Goal: Information Seeking & Learning: Learn about a topic

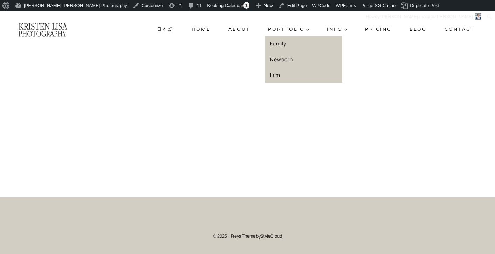
click at [277, 43] on link "Family" at bounding box center [303, 44] width 77 height 16
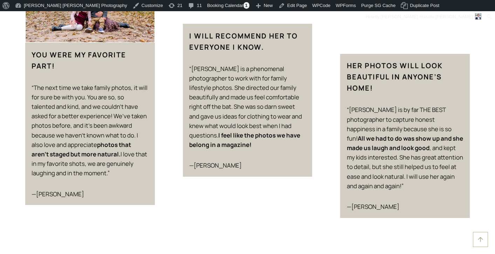
scroll to position [1011, 0]
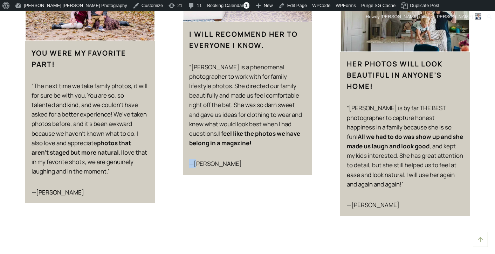
drag, startPoint x: 189, startPoint y: 155, endPoint x: 196, endPoint y: 155, distance: 6.7
click at [196, 159] on p "—Anna" at bounding box center [247, 163] width 117 height 9
copy p "—A"
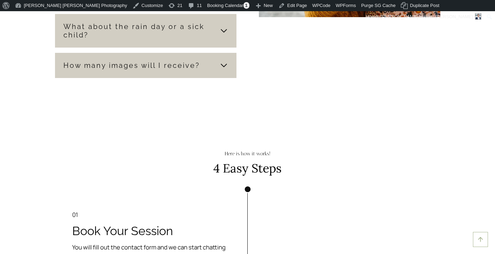
scroll to position [1561, 0]
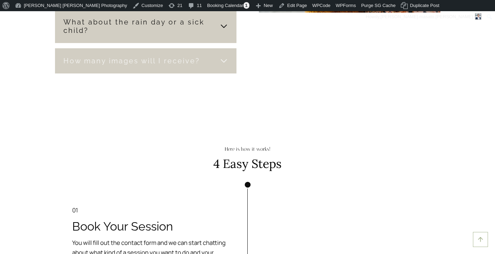
click at [189, 58] on span "How many images will I receive?" at bounding box center [131, 61] width 137 height 8
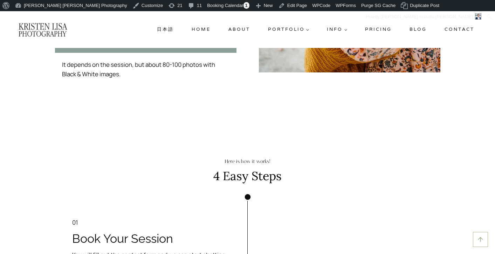
scroll to position [1480, 0]
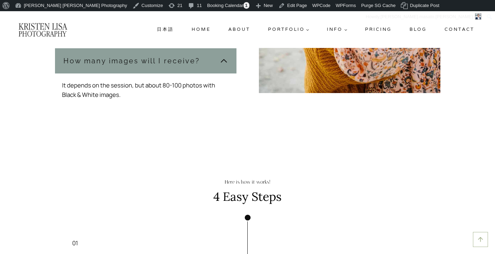
click at [189, 68] on button "How many images will I receive?" at bounding box center [146, 60] width 182 height 25
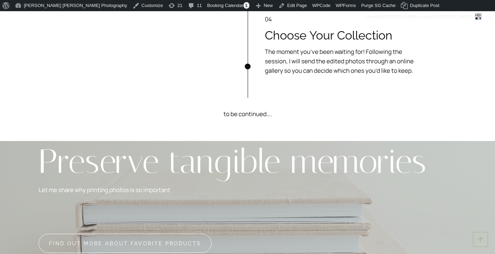
scroll to position [2051, 0]
